Goal: Transaction & Acquisition: Purchase product/service

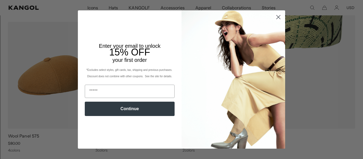
click at [276, 18] on circle "Close dialog" at bounding box center [278, 17] width 9 height 9
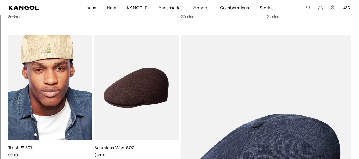
scroll to position [589, 0]
click at [55, 78] on img at bounding box center [50, 88] width 84 height 106
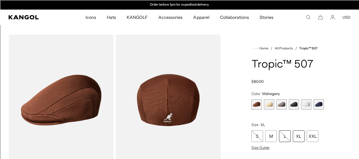
click at [283, 136] on div "L" at bounding box center [285, 136] width 12 height 12
click at [272, 137] on div "M" at bounding box center [271, 136] width 12 height 12
click at [300, 136] on div "XL" at bounding box center [299, 136] width 12 height 12
